Goal: Task Accomplishment & Management: Manage account settings

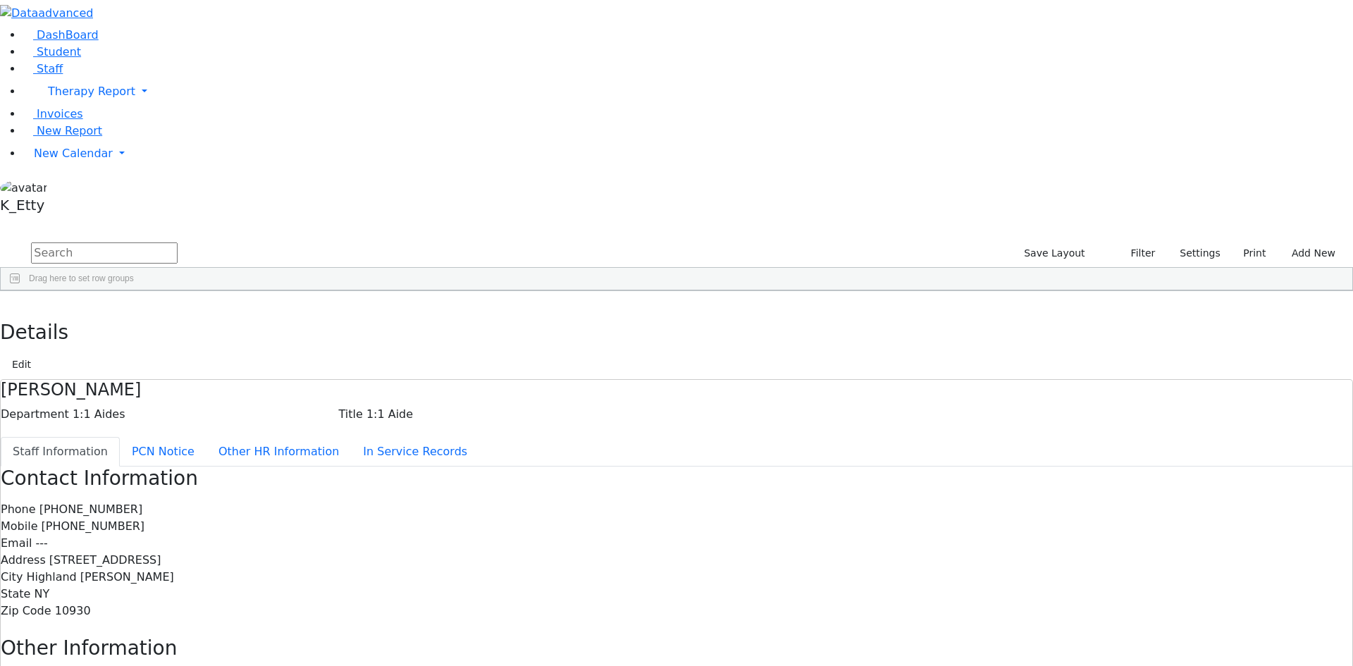
click at [163, 452] on div "[PERSON_NAME]" at bounding box center [121, 462] width 83 height 20
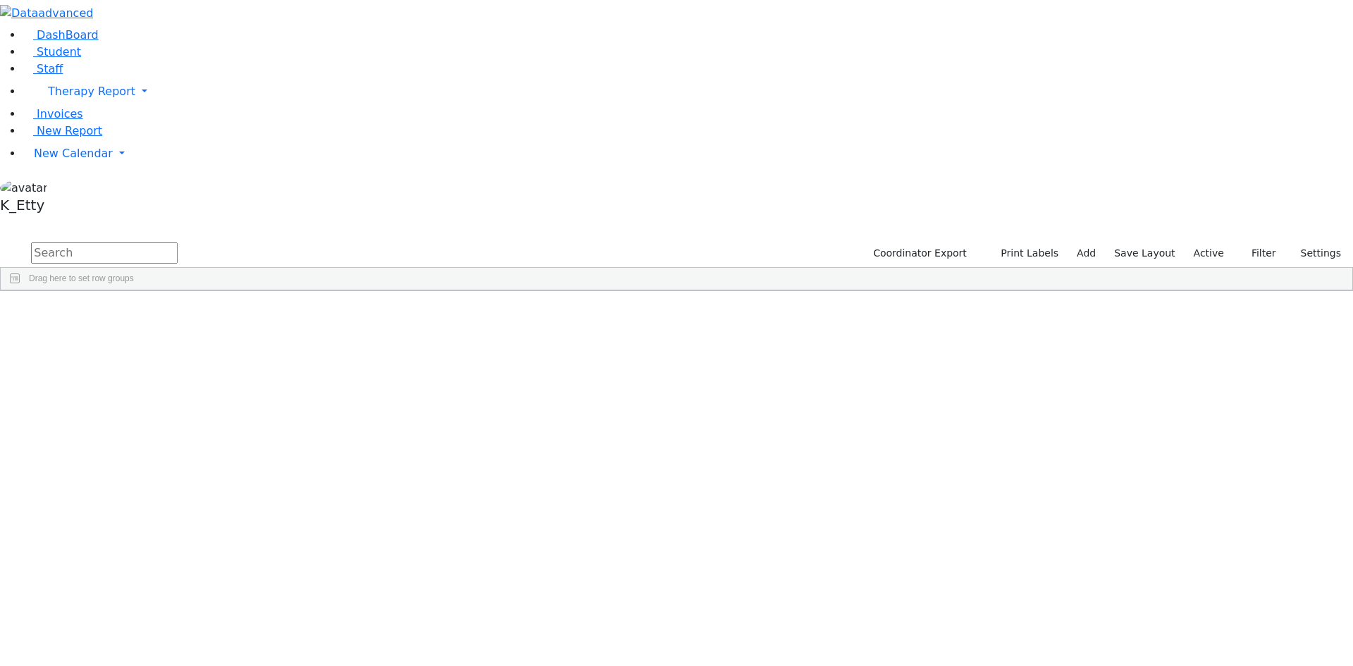
click at [180, 412] on div "[PERSON_NAME]" at bounding box center [135, 422] width 89 height 20
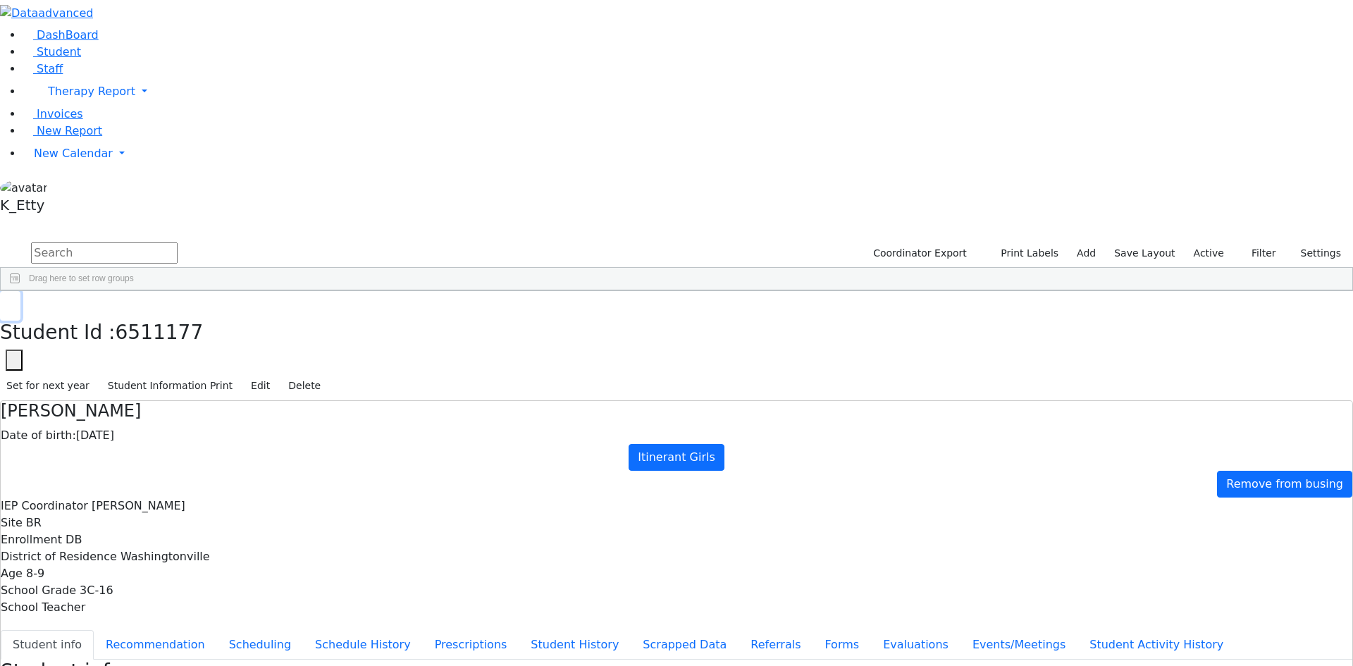
drag, startPoint x: 263, startPoint y: 17, endPoint x: 230, endPoint y: 27, distance: 35.4
click at [256, 17] on div "DashBoard Student Staff Therapy Report Student Old Calendar Report K_Etty" at bounding box center [676, 565] width 1353 height 1131
click at [20, 291] on button "button" at bounding box center [10, 306] width 20 height 30
drag, startPoint x: 85, startPoint y: 127, endPoint x: 93, endPoint y: 125, distance: 7.9
click at [63, 75] on link "Staff" at bounding box center [43, 68] width 40 height 13
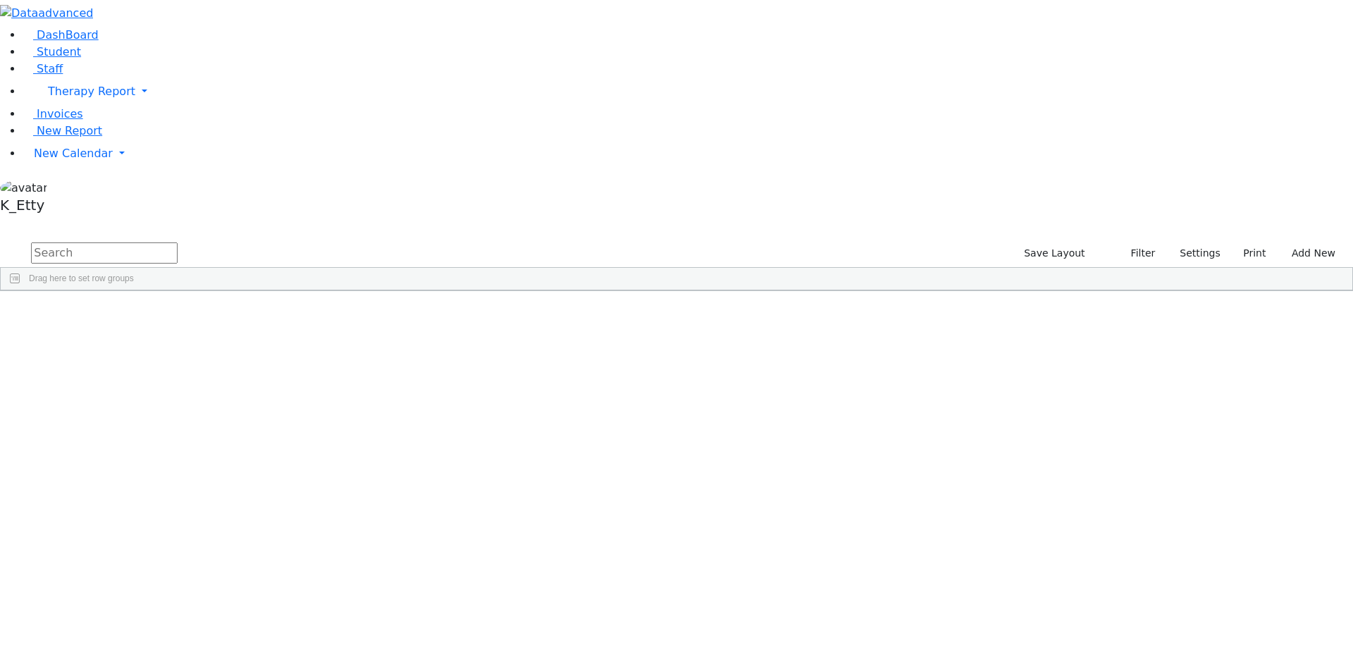
click at [552, 353] on div "11309 [PERSON_NAME] 1:1 Aide 1:1 Aides --- [PHONE_NUMBER] --- Private School [S…" at bounding box center [581, 363] width 1160 height 20
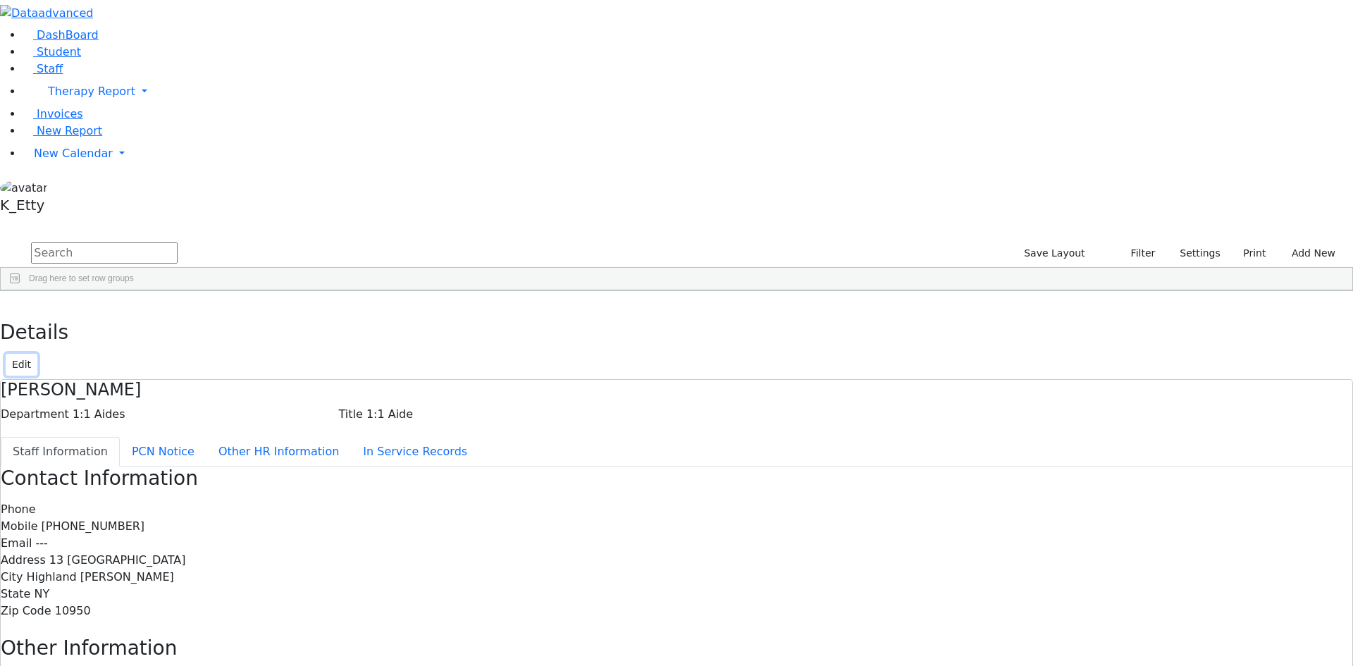
click at [37, 354] on button "Edit" at bounding box center [22, 365] width 32 height 22
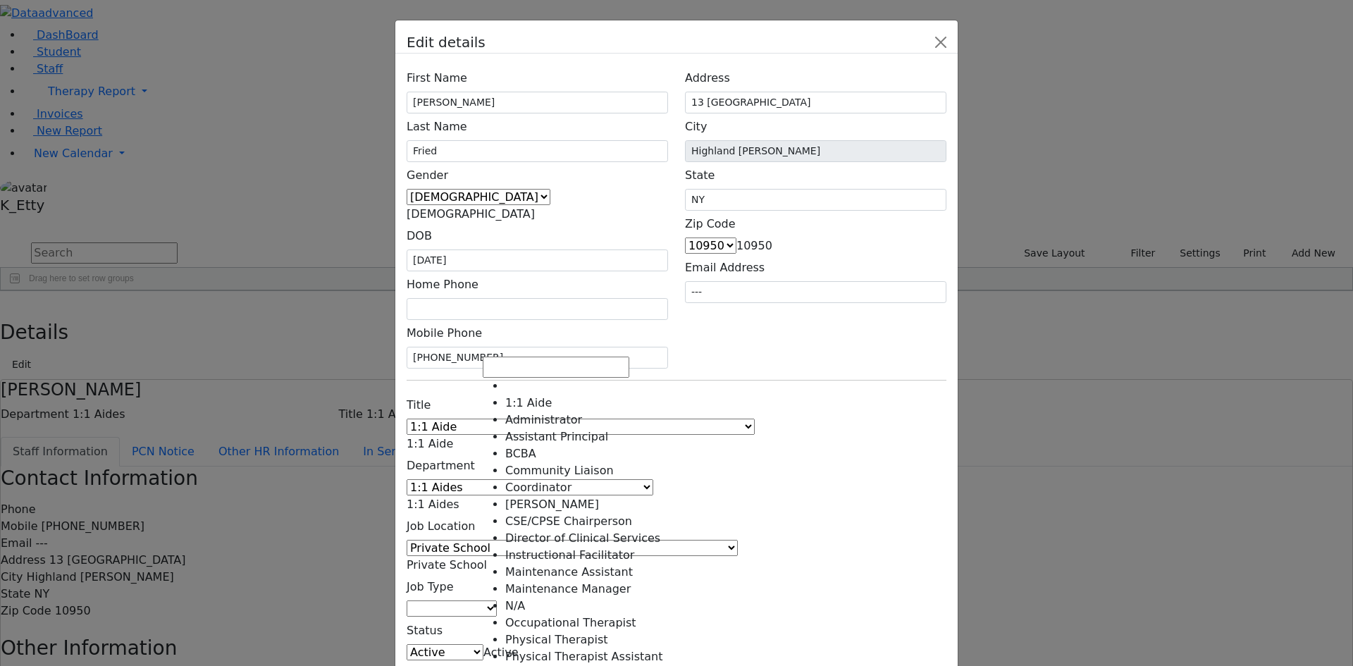
click at [453, 437] on span at bounding box center [453, 443] width 0 height 13
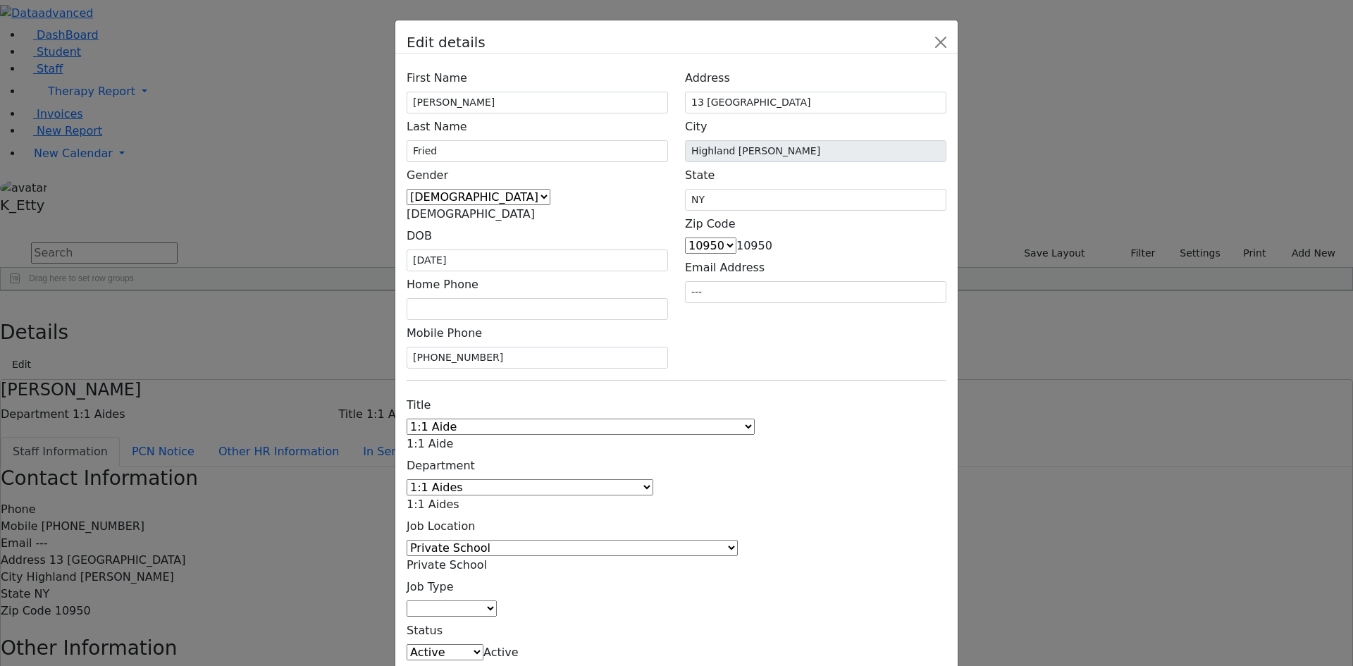
click at [788, 392] on div "Title 1:1 Aide Administrator Assistant Principal BCBA Community Liaison Coordin…" at bounding box center [676, 551] width 557 height 318
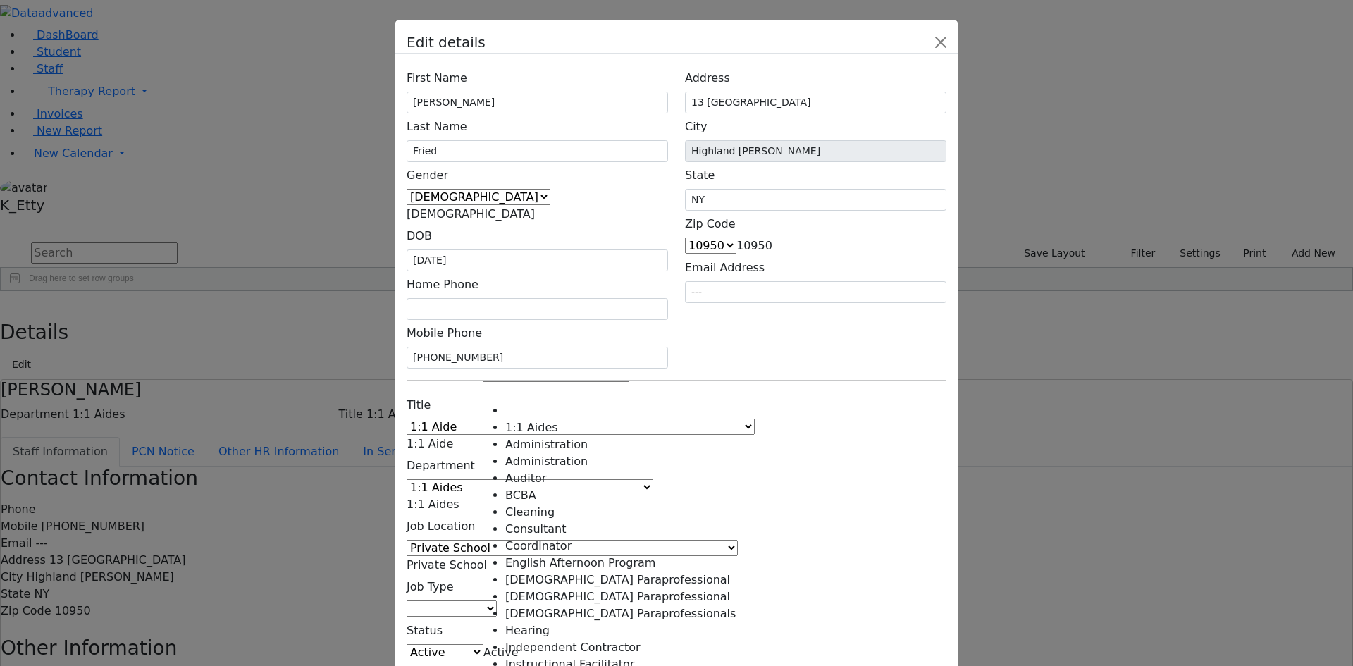
click at [459, 497] on span at bounding box center [459, 503] width 0 height 13
click at [857, 392] on div "Title 1:1 Aide Administrator Assistant Principal BCBA Community Liaison Coordin…" at bounding box center [676, 551] width 557 height 318
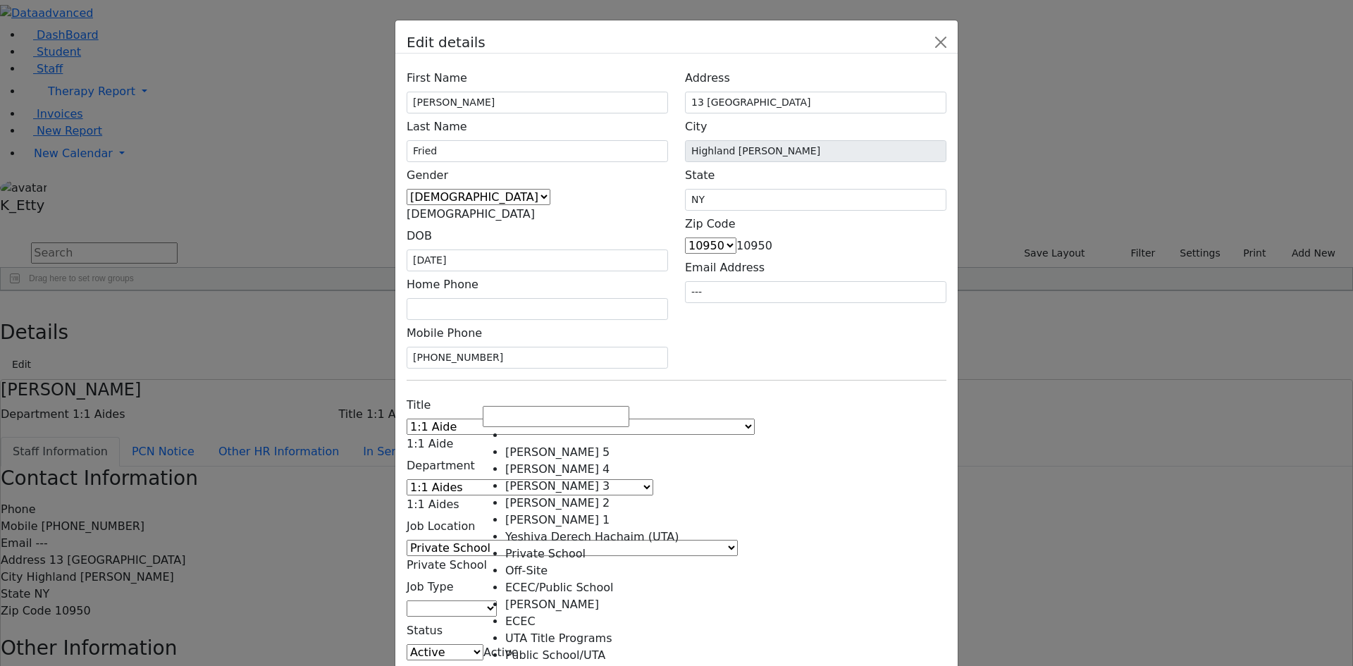
click at [487, 558] on span "Private School" at bounding box center [447, 564] width 80 height 13
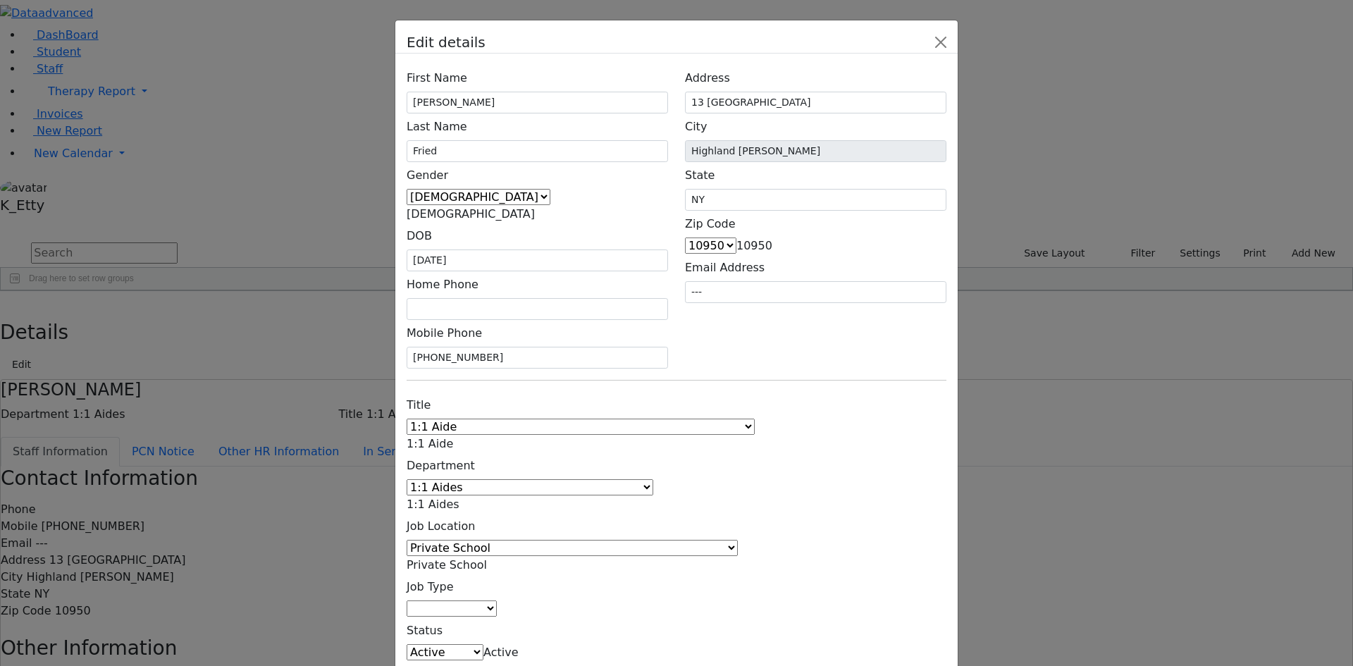
click at [880, 392] on div "Title 1:1 Aide Administrator Assistant Principal BCBA Community Liaison Coordin…" at bounding box center [676, 551] width 557 height 318
drag, startPoint x: 890, startPoint y: 514, endPoint x: 1069, endPoint y: 322, distance: 262.2
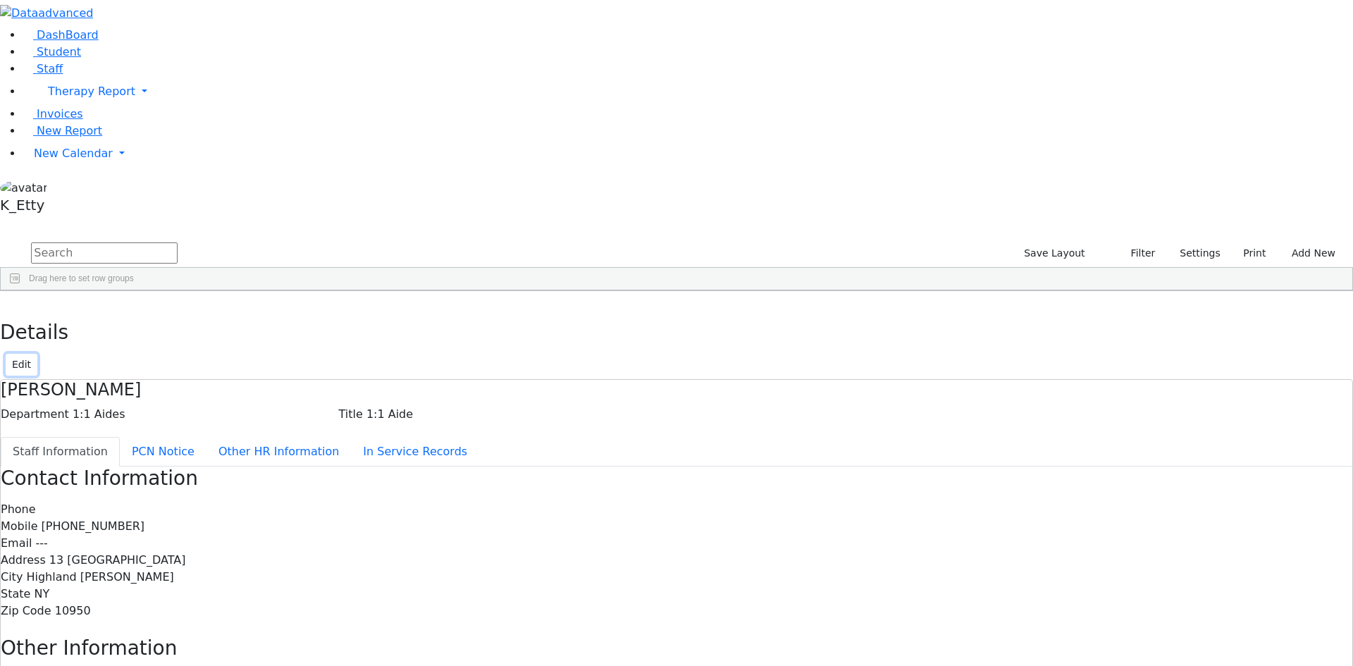
click at [37, 354] on button "Edit" at bounding box center [22, 365] width 32 height 22
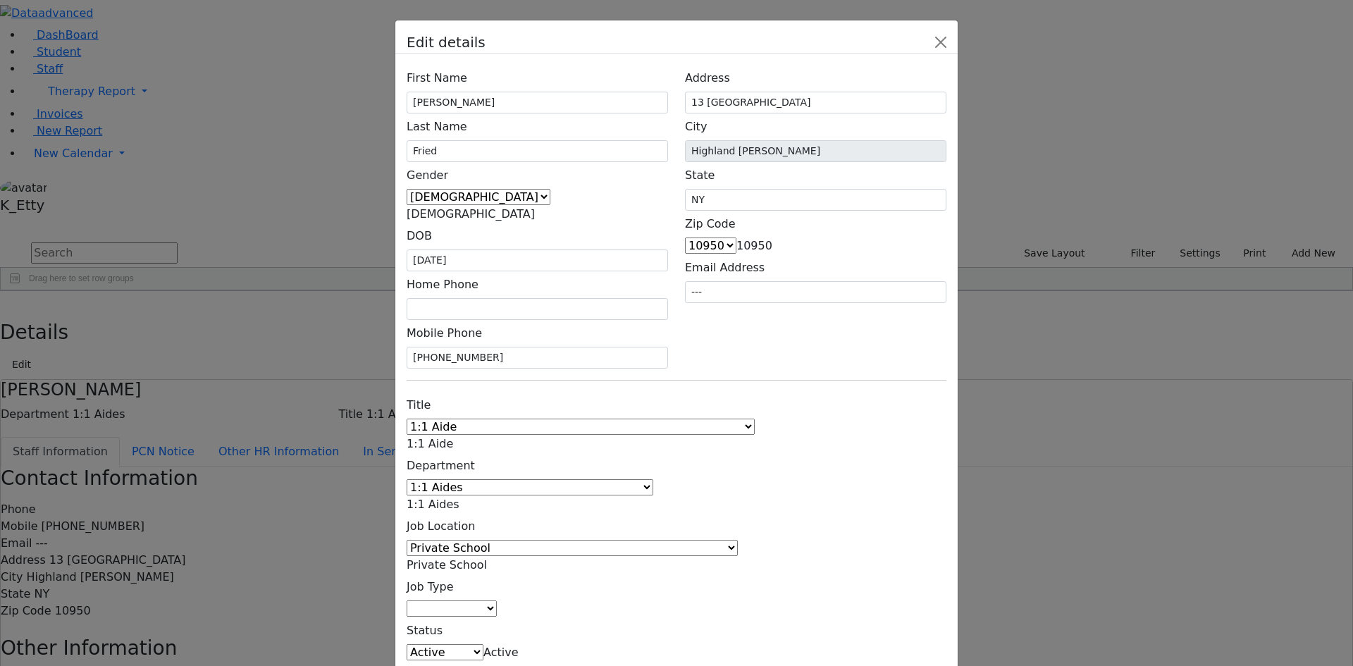
click at [487, 558] on span "Private School" at bounding box center [447, 564] width 80 height 13
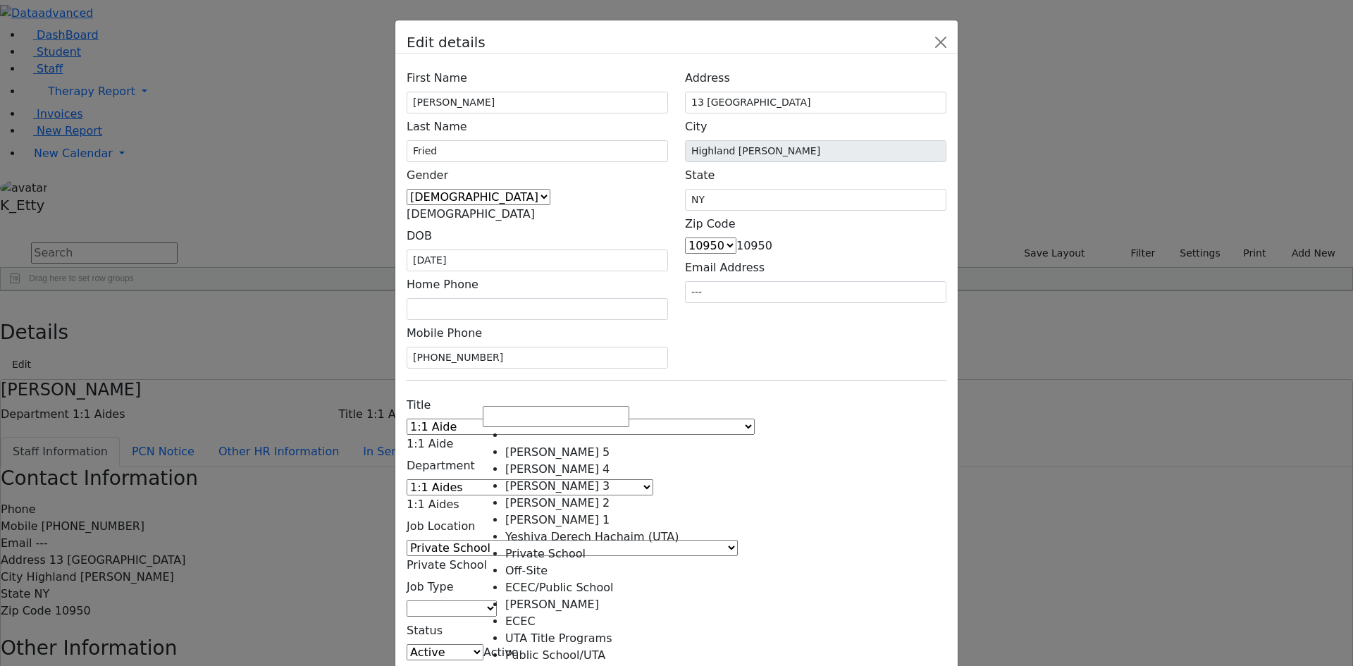
click at [453, 437] on span "1:1 Aide" at bounding box center [430, 443] width 46 height 13
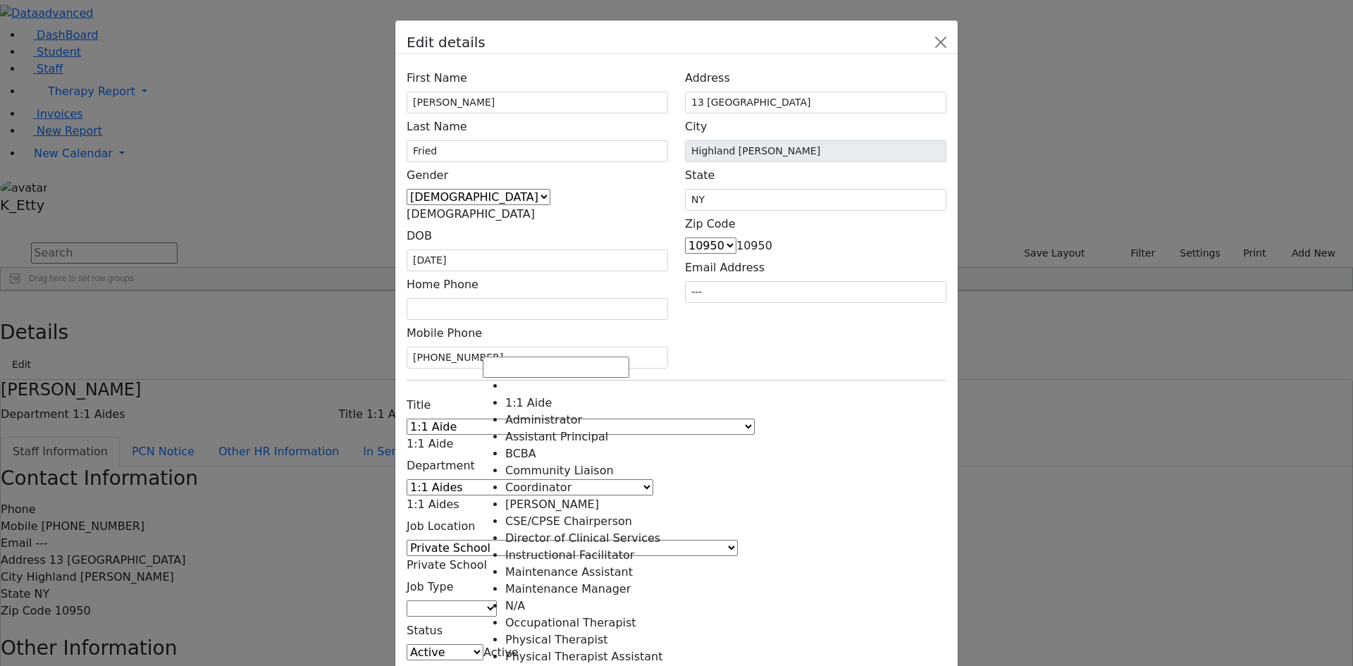
scroll to position [0, 0]
drag, startPoint x: 830, startPoint y: 361, endPoint x: 745, endPoint y: 368, distance: 85.5
click at [830, 392] on div "Title 1:1 Aide Administrator Assistant Principal BCBA Community Liaison Coordin…" at bounding box center [676, 551] width 557 height 318
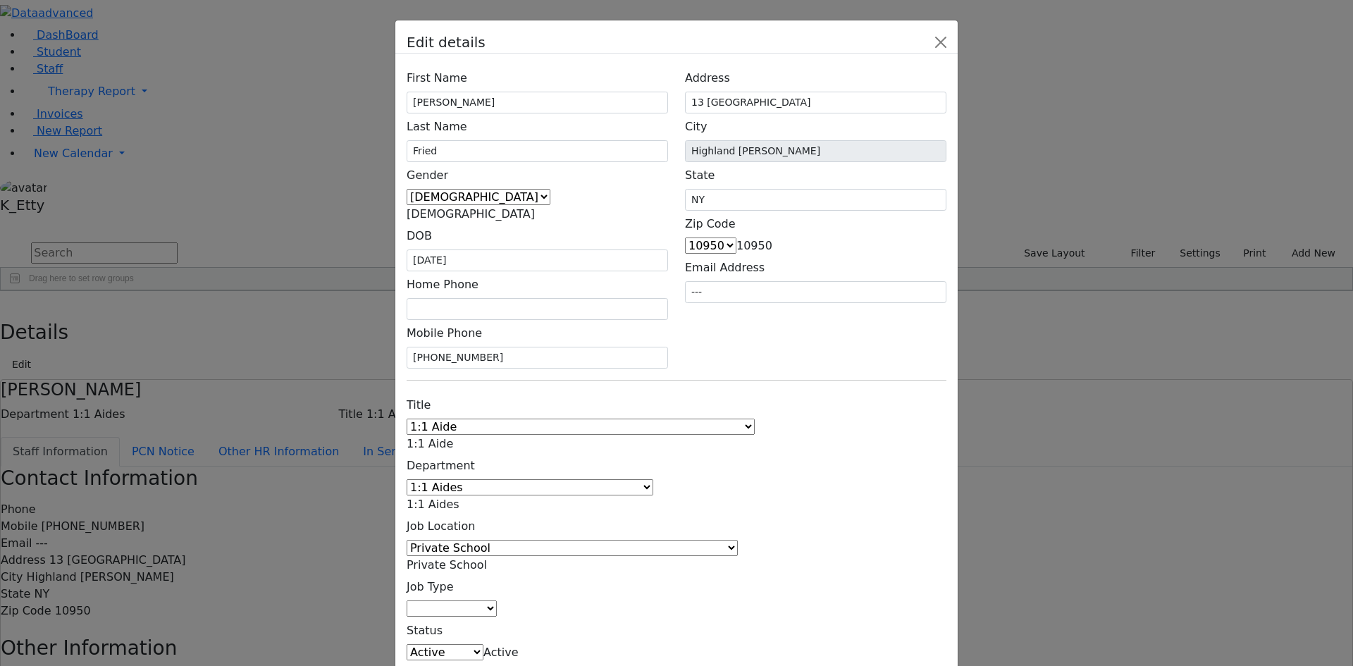
click at [459, 497] on span at bounding box center [459, 503] width 0 height 13
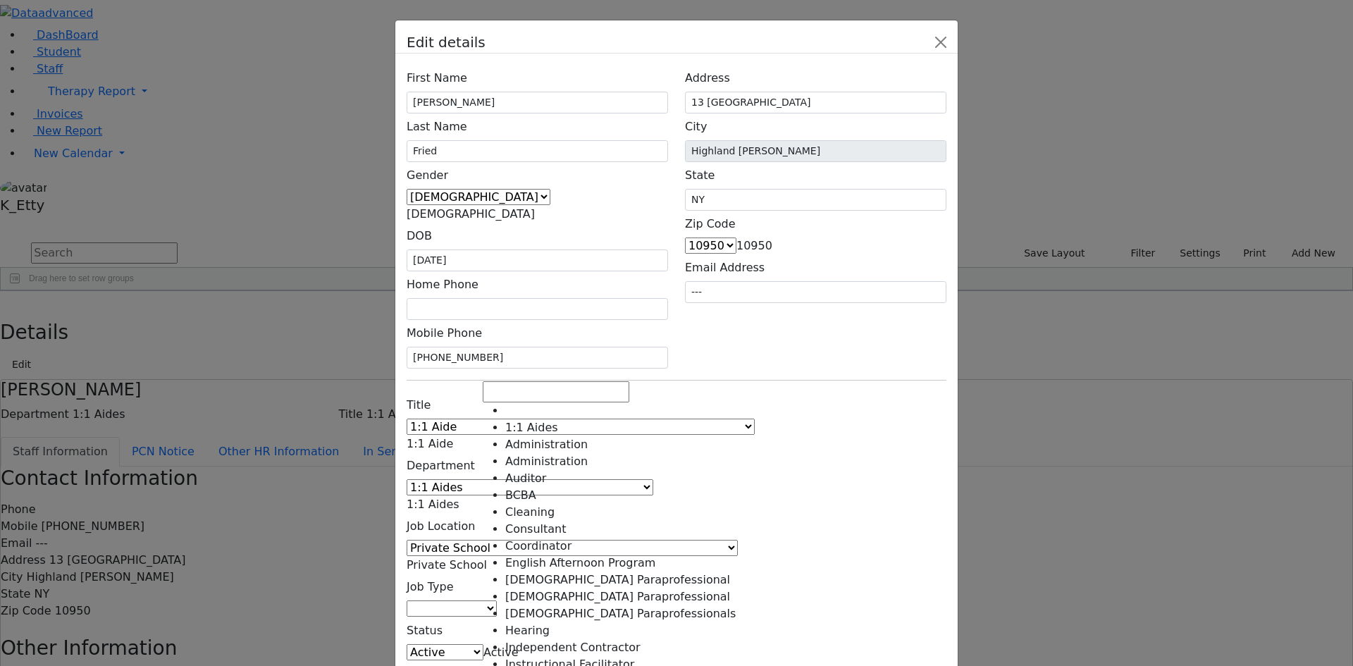
click at [726, 392] on div "Title 1:1 Aide Administrator Assistant Principal BCBA Community Liaison Coordin…" at bounding box center [676, 551] width 557 height 318
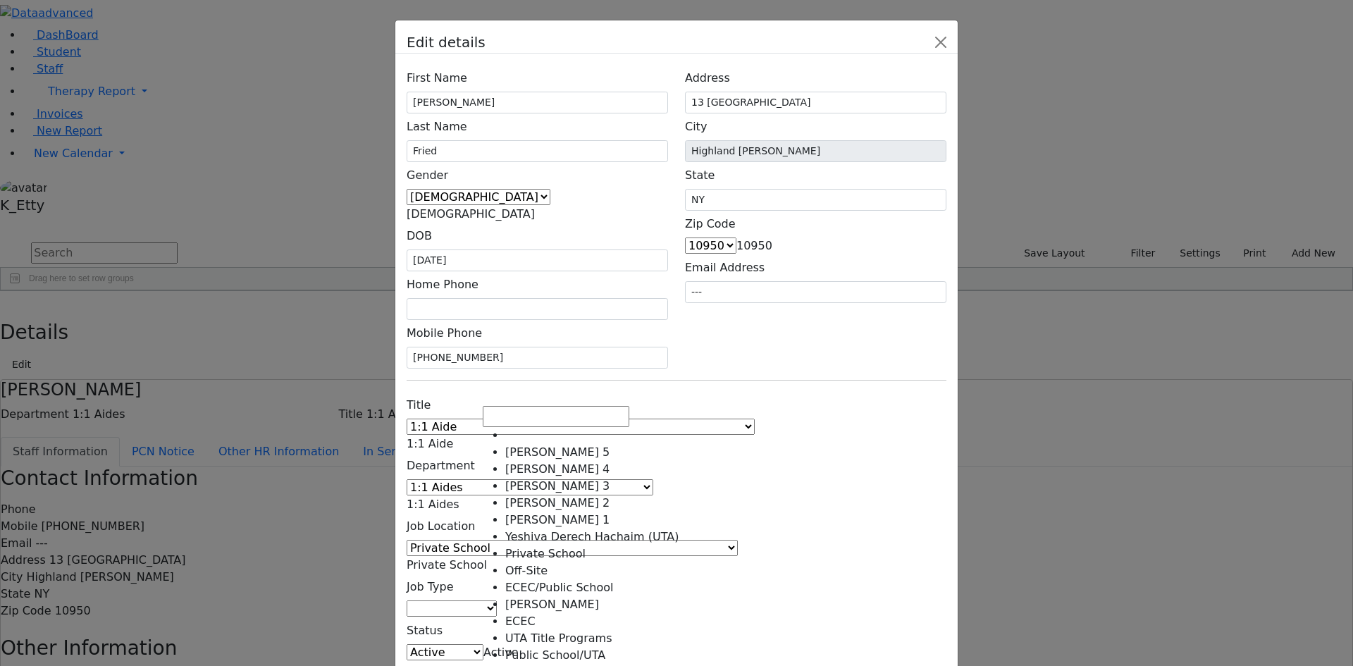
click at [487, 558] on span "Private School" at bounding box center [447, 564] width 80 height 13
click at [955, 411] on div "Title 1:1 Aide Administrator Assistant Principal BCBA Community Liaison Coordin…" at bounding box center [676, 551] width 557 height 318
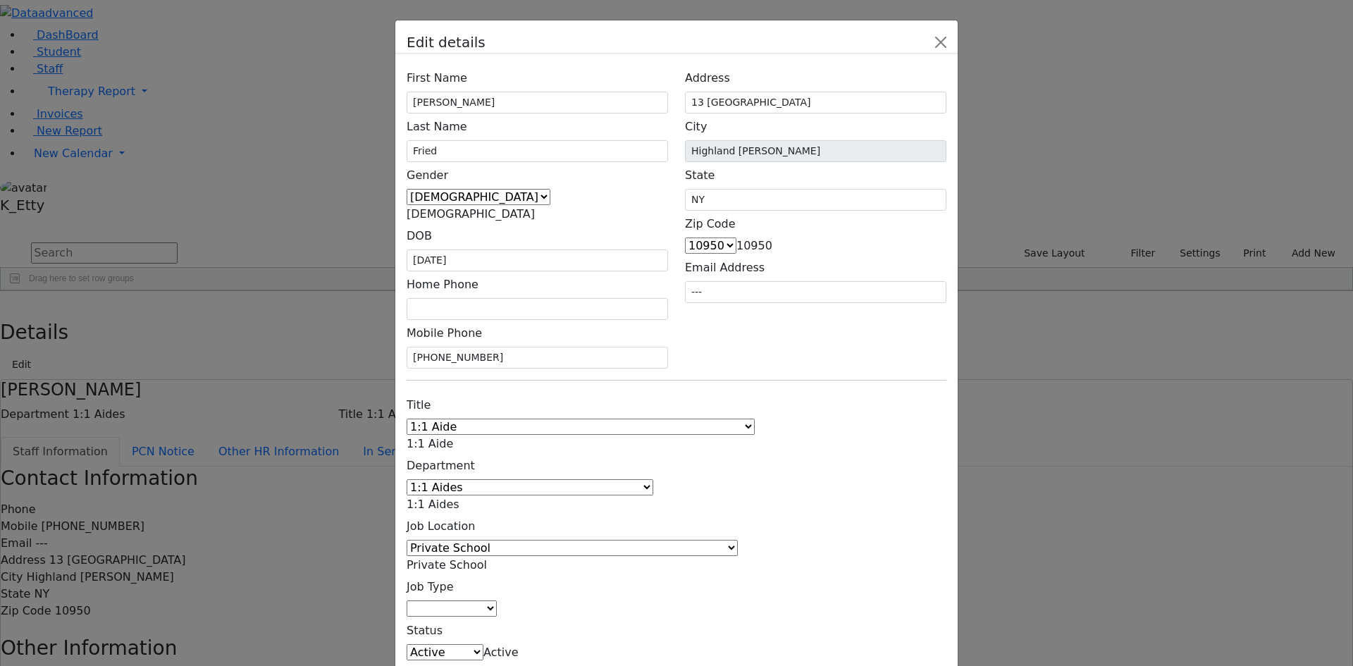
click at [487, 558] on span "Private School" at bounding box center [447, 564] width 80 height 13
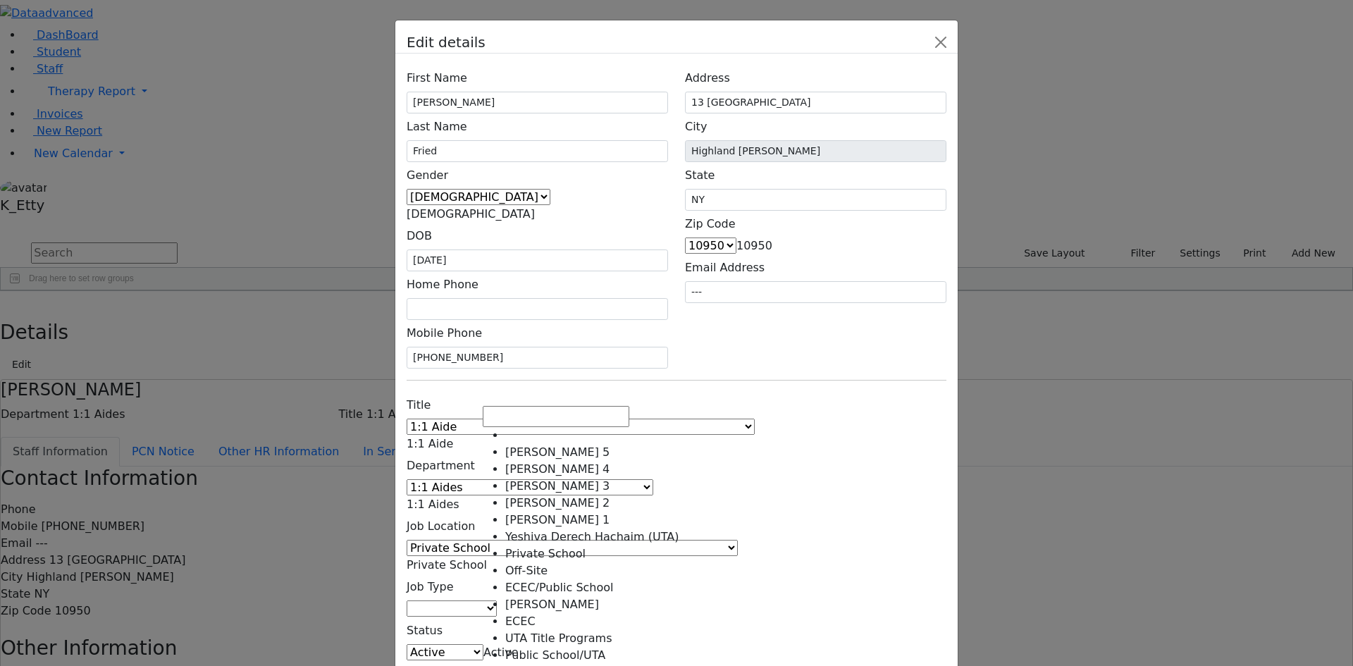
click at [278, 18] on div "Edit details First Name [PERSON_NAME] Last Name Fried Gender [DEMOGRAPHIC_DATA]…" at bounding box center [676, 333] width 1353 height 666
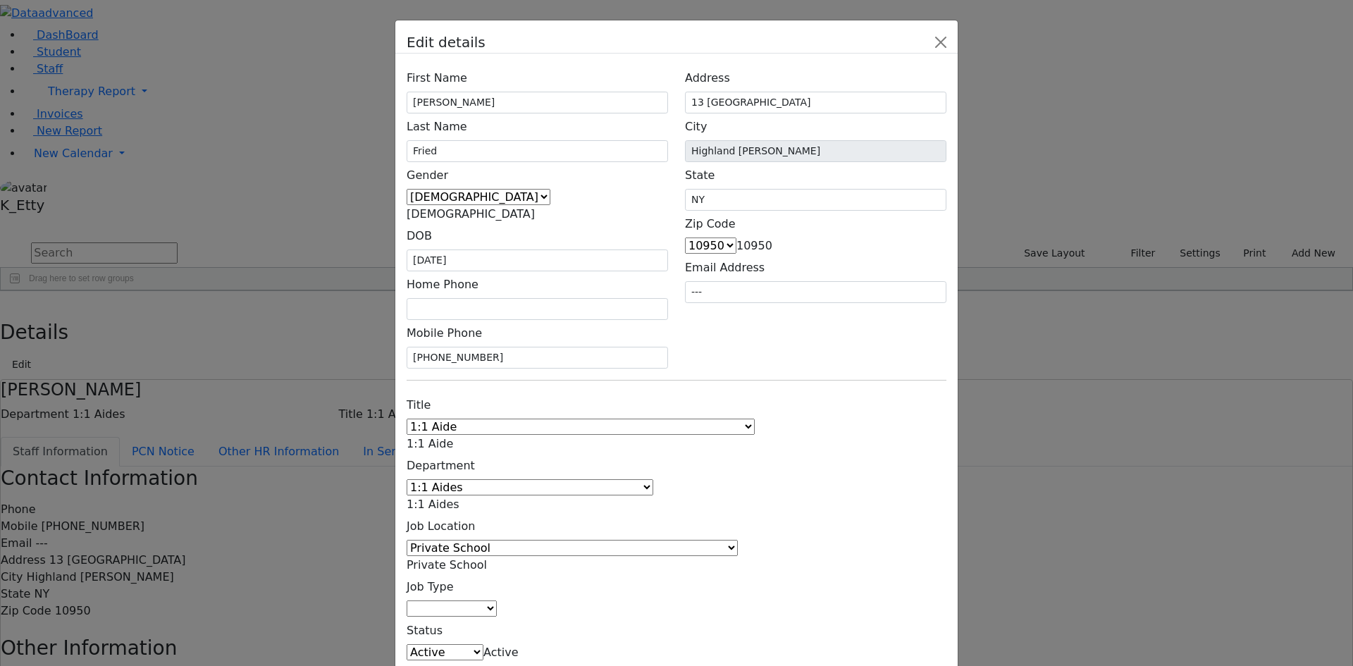
drag, startPoint x: 274, startPoint y: 21, endPoint x: 263, endPoint y: 23, distance: 10.8
click at [274, 23] on div "Edit details First Name [PERSON_NAME] Last Name Fried Gender [DEMOGRAPHIC_DATA]…" at bounding box center [676, 333] width 1353 height 666
drag, startPoint x: 263, startPoint y: 23, endPoint x: 442, endPoint y: 201, distance: 253.1
click at [268, 23] on div "Edit details First Name [PERSON_NAME] Last Name Fried Gender [DEMOGRAPHIC_DATA]…" at bounding box center [676, 333] width 1353 height 666
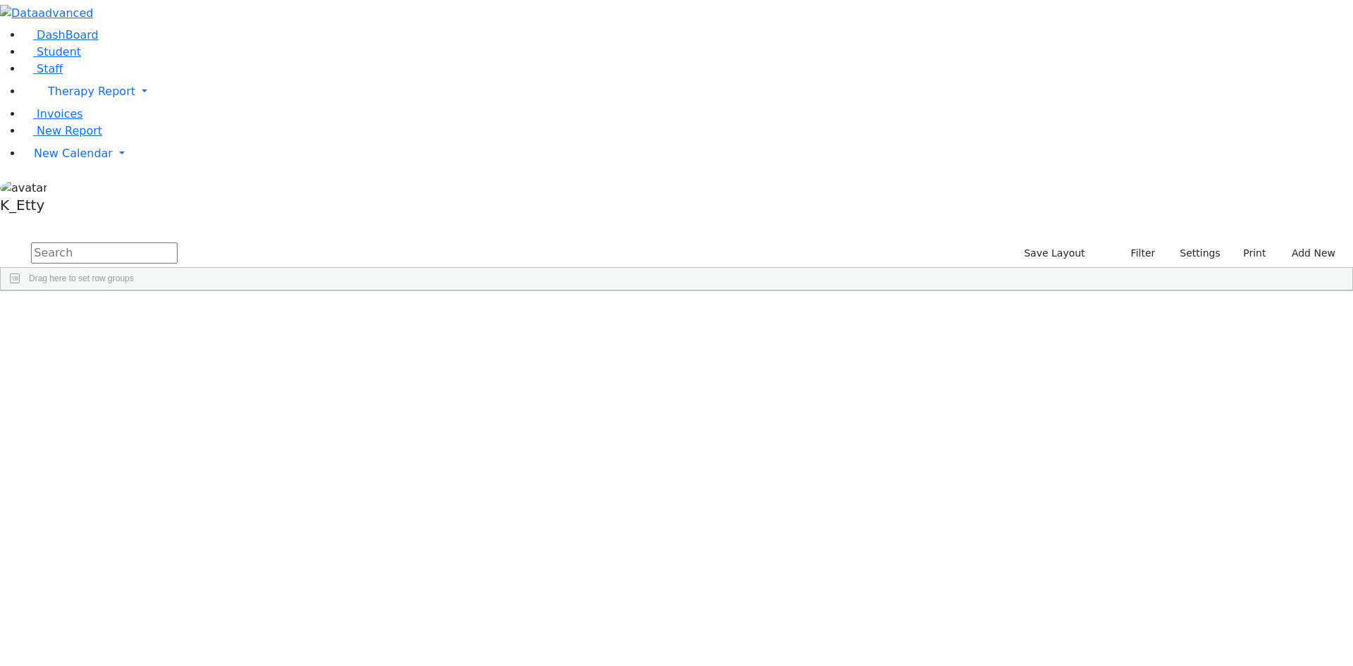
click at [163, 353] on div "Fried" at bounding box center [121, 363] width 83 height 20
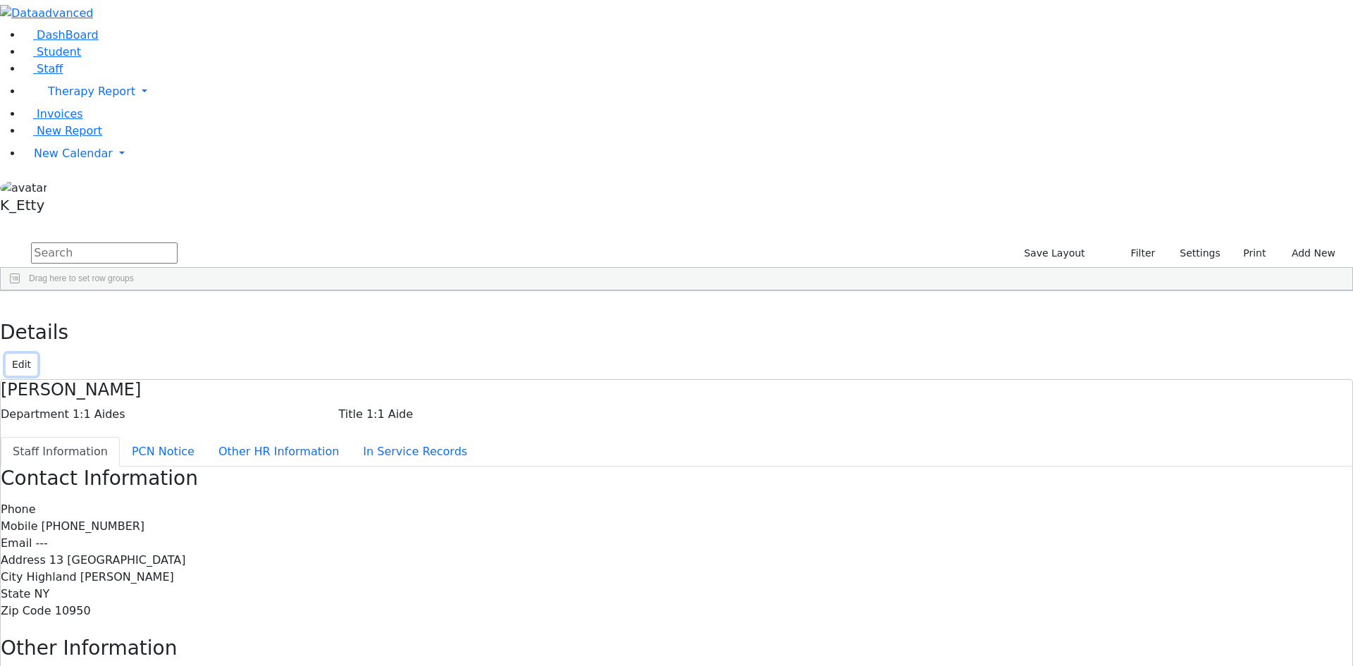
click at [37, 354] on button "Edit" at bounding box center [22, 365] width 32 height 22
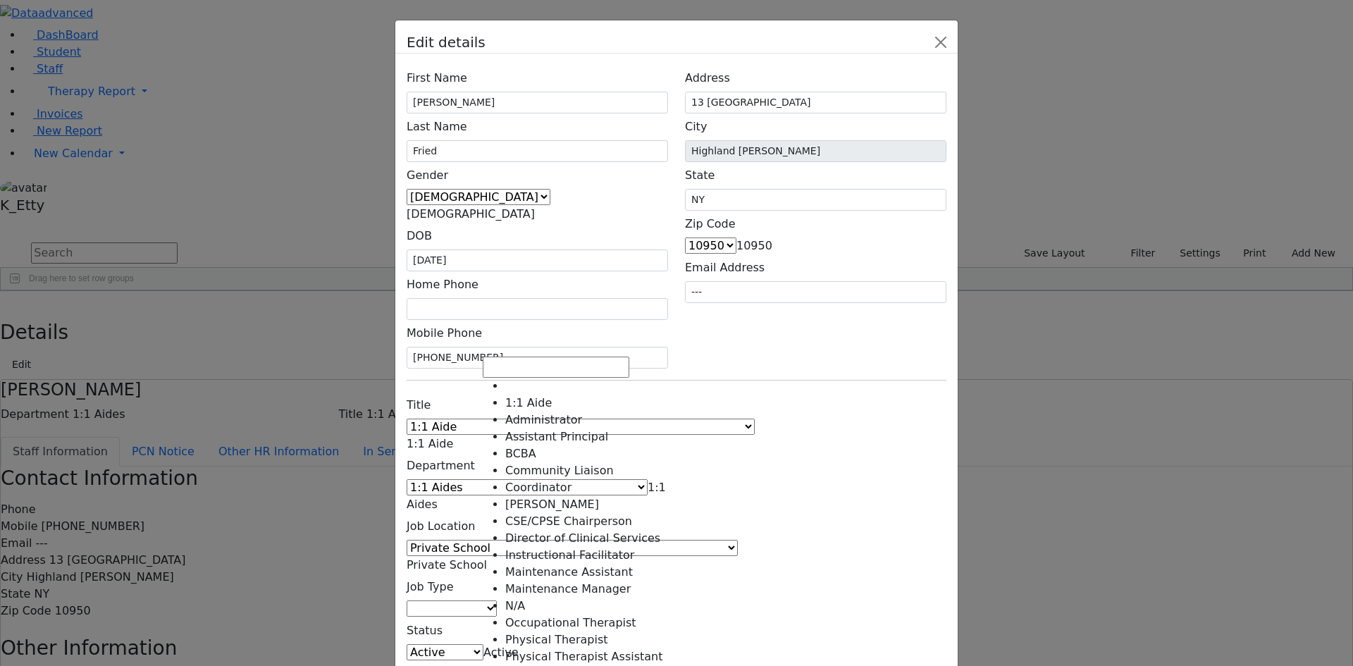
click at [453, 437] on span "1:1 Aide" at bounding box center [430, 443] width 46 height 13
click at [870, 392] on div "Title 1:1 Aide Administrator Assistant Principal BCBA Community Liaison Coordin…" at bounding box center [676, 551] width 557 height 318
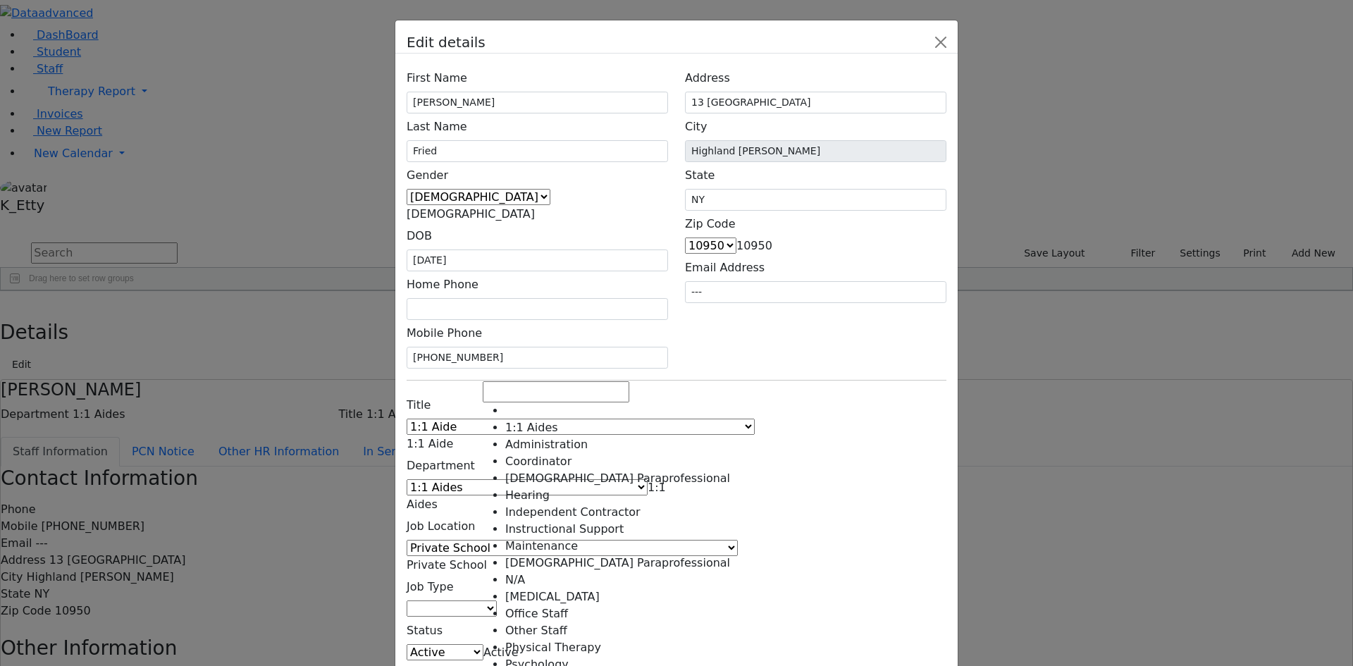
click at [569, 480] on span "1:1 Aides" at bounding box center [536, 495] width 259 height 30
click at [748, 433] on div "Title 1:1 Aide Administrator Assistant Principal BCBA Community Liaison Coordin…" at bounding box center [676, 551] width 557 height 318
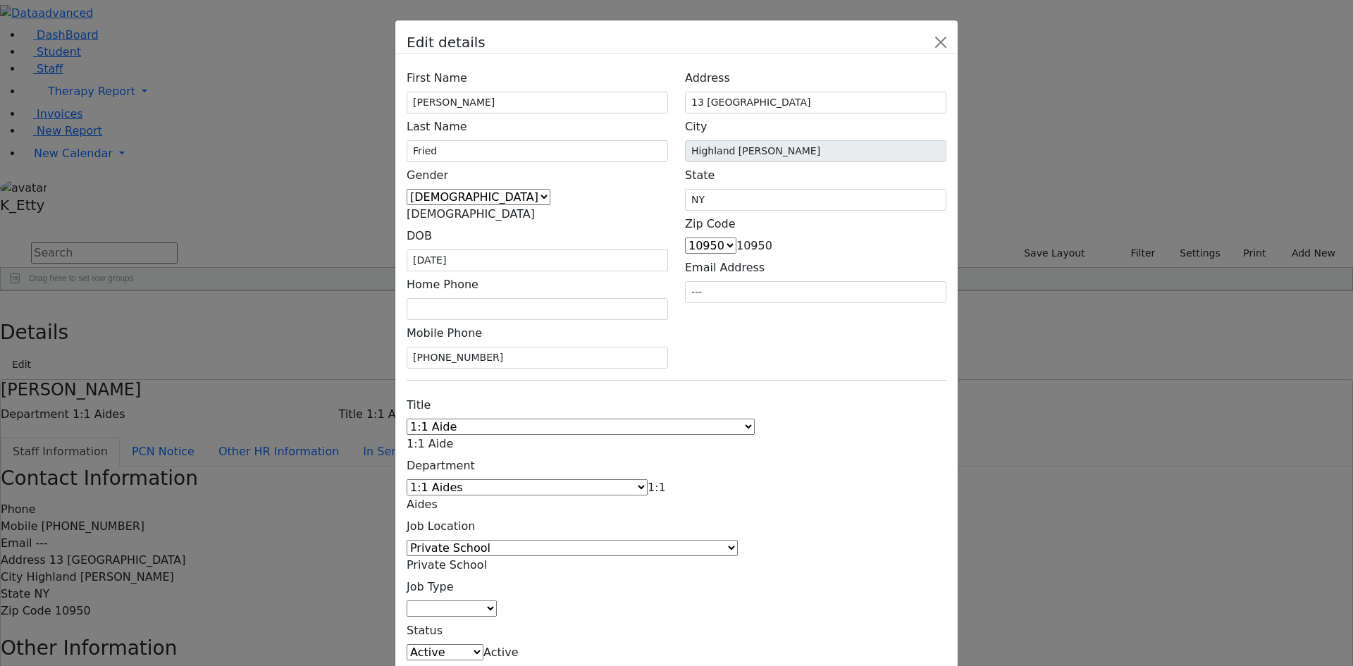
click at [487, 558] on span "Private School" at bounding box center [447, 564] width 80 height 13
click at [805, 427] on div "Title 1:1 Aide Administrator Assistant Principal BCBA Community Liaison Coordin…" at bounding box center [676, 551] width 557 height 318
click at [487, 558] on span "Private School" at bounding box center [447, 564] width 80 height 13
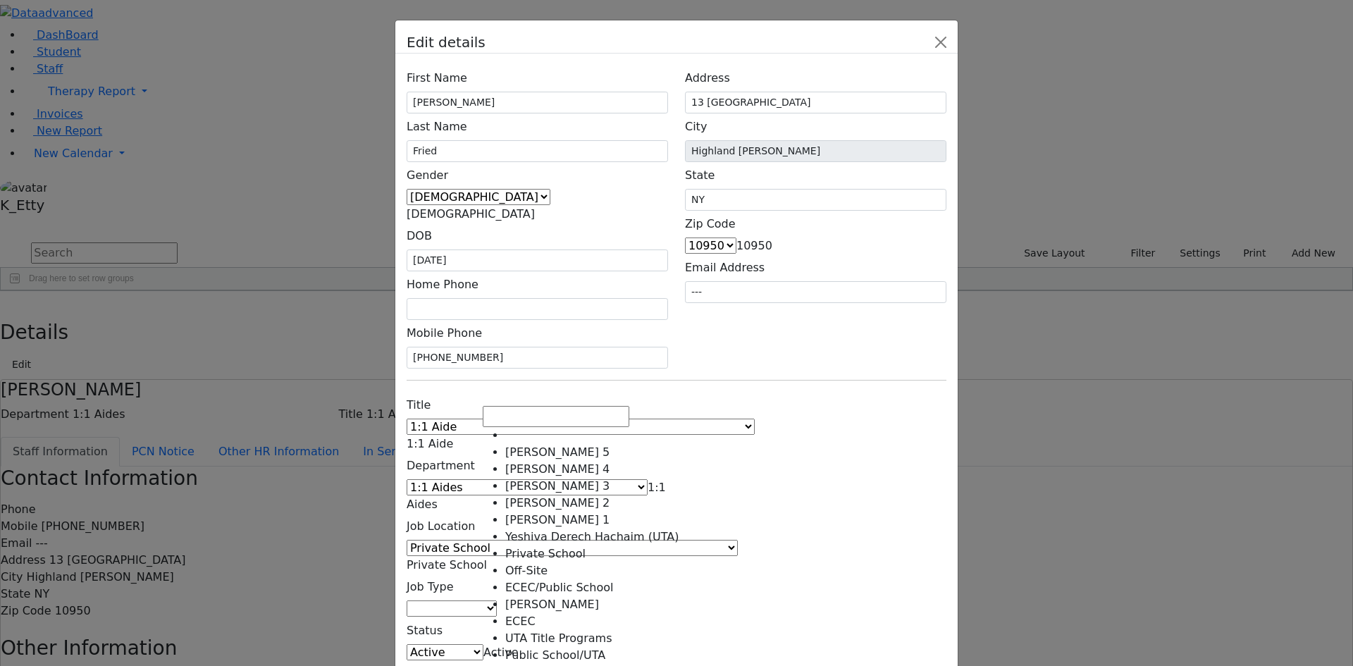
scroll to position [100, 0]
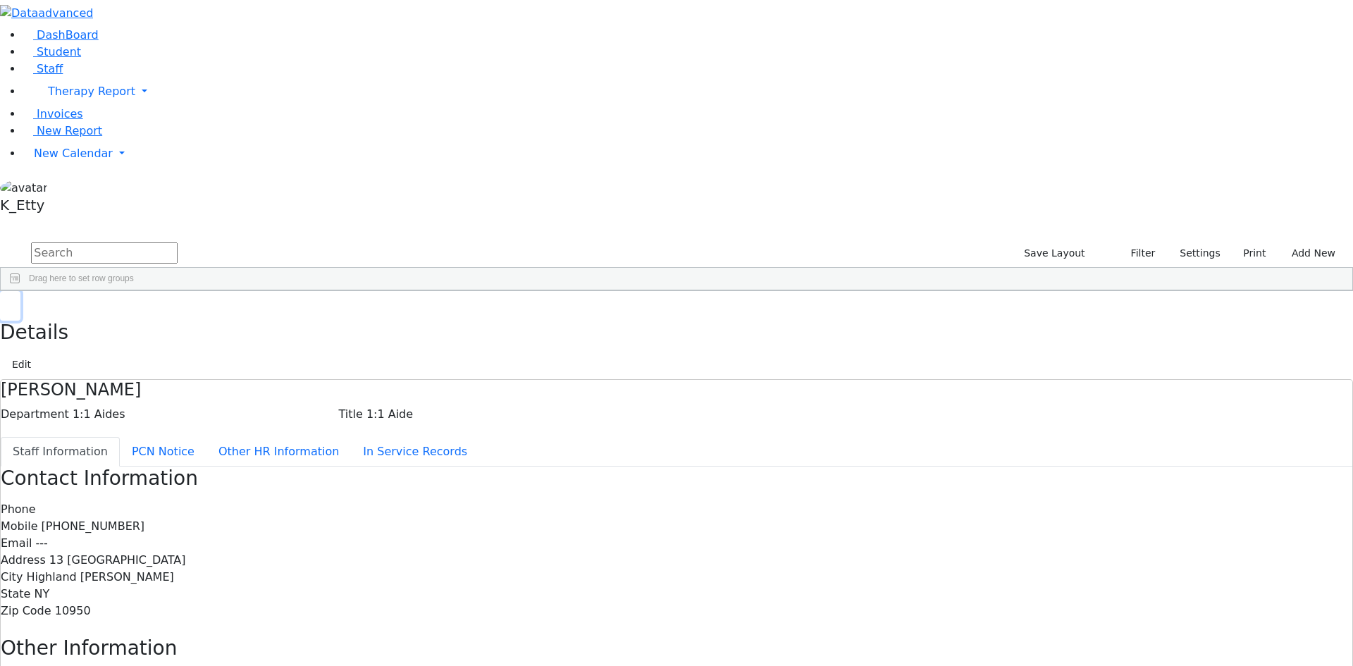
click at [14, 302] on icon "button" at bounding box center [10, 306] width 8 height 8
